Goal: Information Seeking & Learning: Learn about a topic

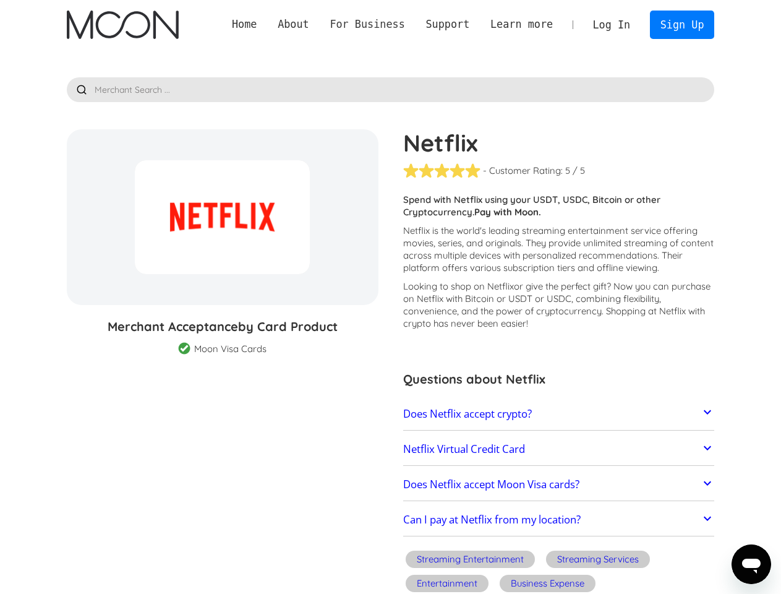
click at [404, 24] on div "For Business" at bounding box center [367, 24] width 75 height 15
click at [309, 24] on div "About" at bounding box center [294, 24] width 32 height 15
click at [386, 24] on div "For Business" at bounding box center [367, 24] width 75 height 15
click at [462, 24] on div "Support" at bounding box center [447, 24] width 44 height 15
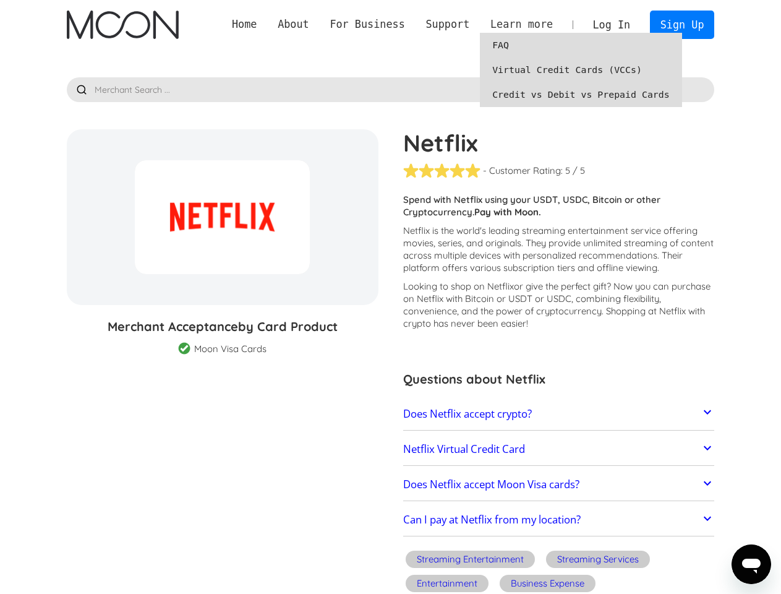
click at [531, 24] on div "Learn more" at bounding box center [521, 24] width 62 height 15
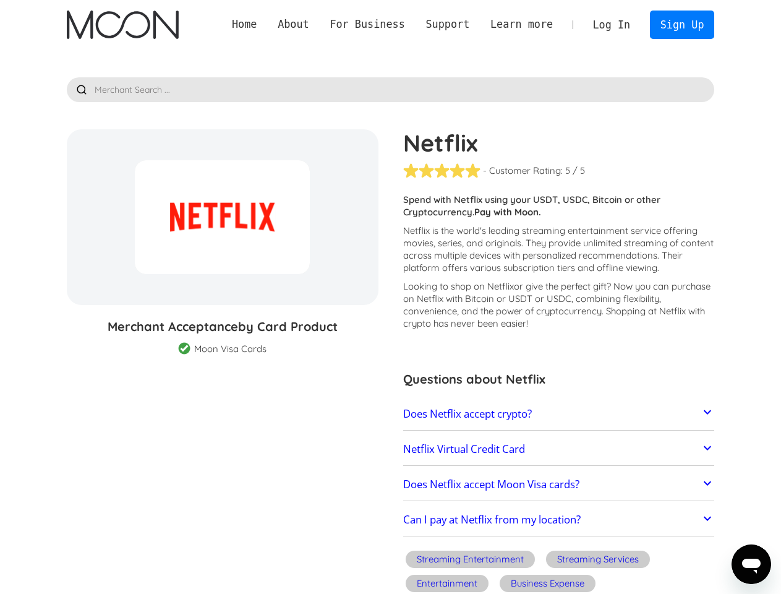
click at [558, 414] on link "Does Netflix accept crypto?" at bounding box center [559, 414] width 312 height 26
